Goal: Information Seeking & Learning: Find specific page/section

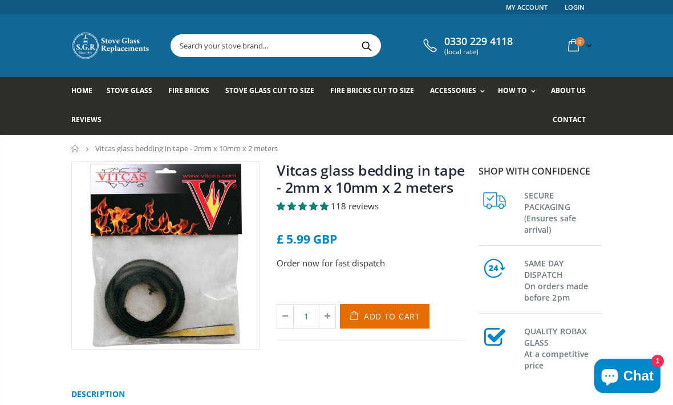
click at [264, 39] on input "text" at bounding box center [328, 46] width 314 height 22
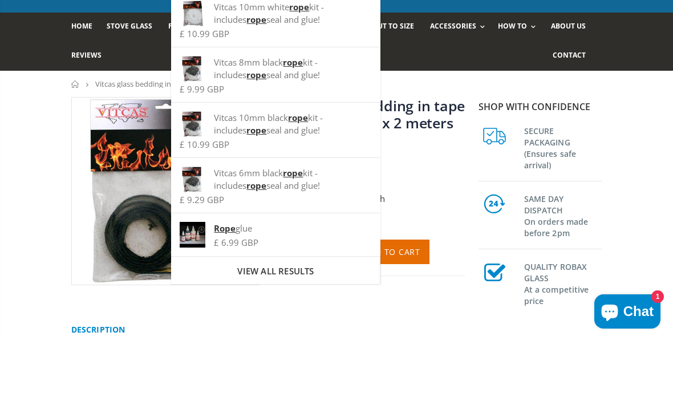
type input "Rope"
click at [290, 176] on div "Vitcas 10mm black rope kit - includes rope seal and glue!" at bounding box center [276, 188] width 192 height 25
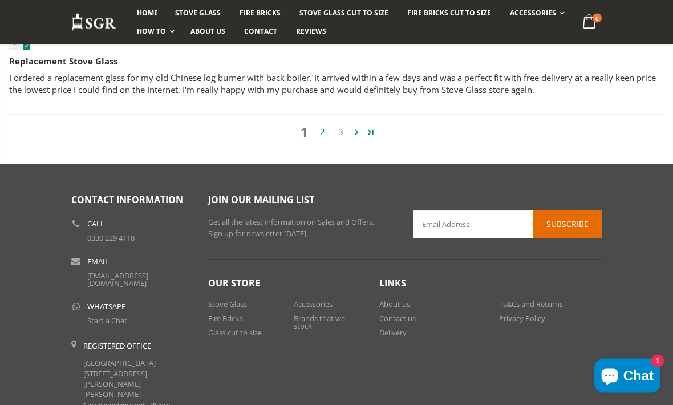
scroll to position [1234, 0]
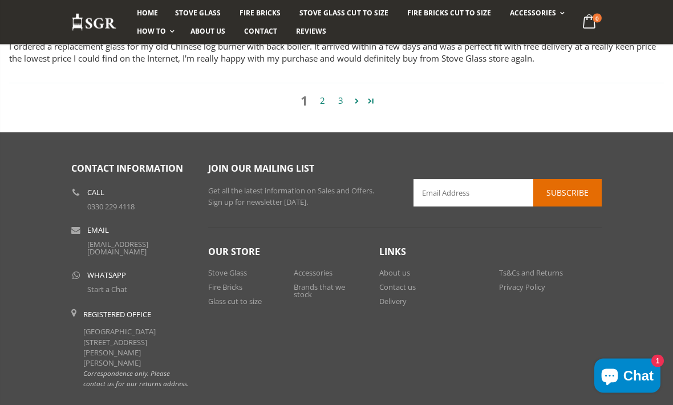
click at [395, 304] on link "Delivery" at bounding box center [392, 302] width 27 height 10
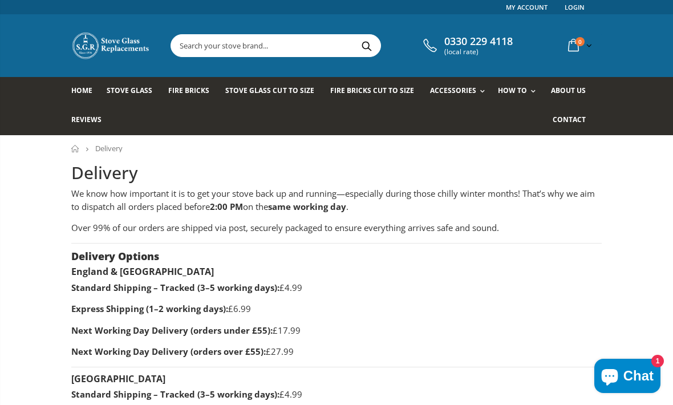
click at [254, 50] on input "text" at bounding box center [328, 46] width 314 height 22
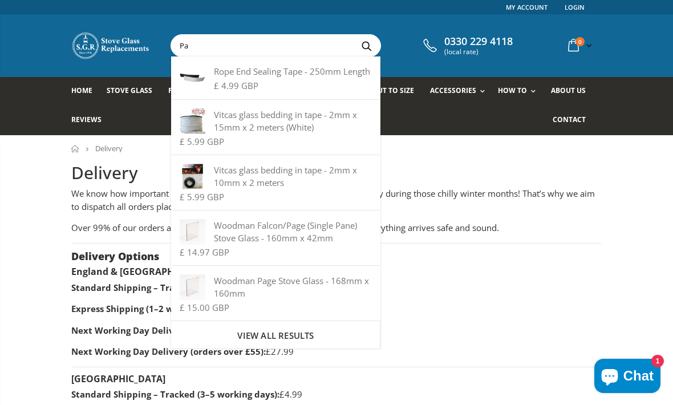
type input "P"
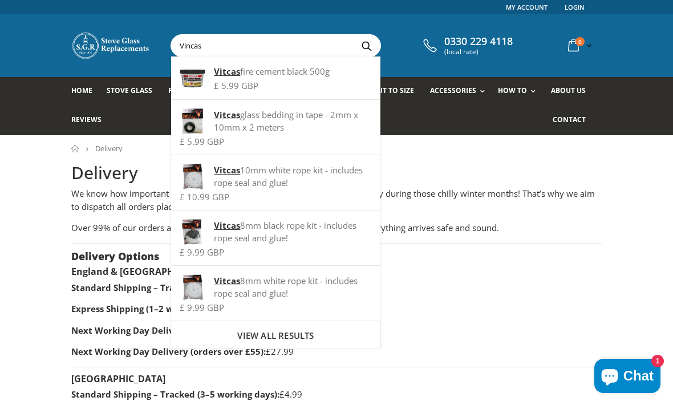
type input "Vincas"
click at [362, 45] on button "Search" at bounding box center [367, 46] width 26 height 22
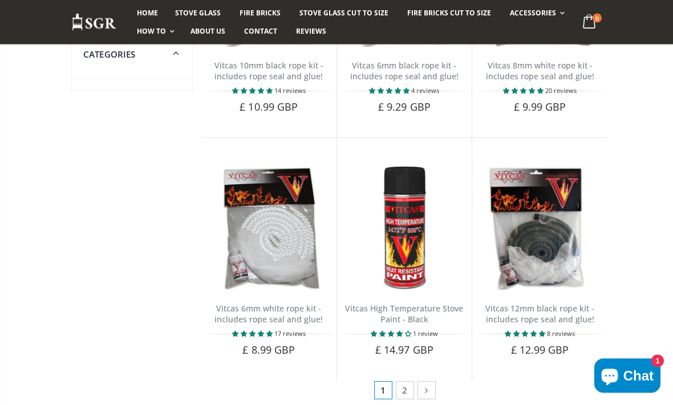
scroll to position [783, 0]
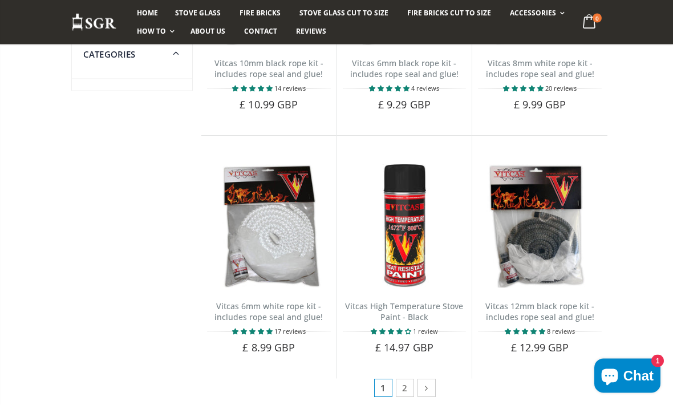
click at [427, 383] on icon at bounding box center [427, 388] width 12 height 11
